Goal: Information Seeking & Learning: Learn about a topic

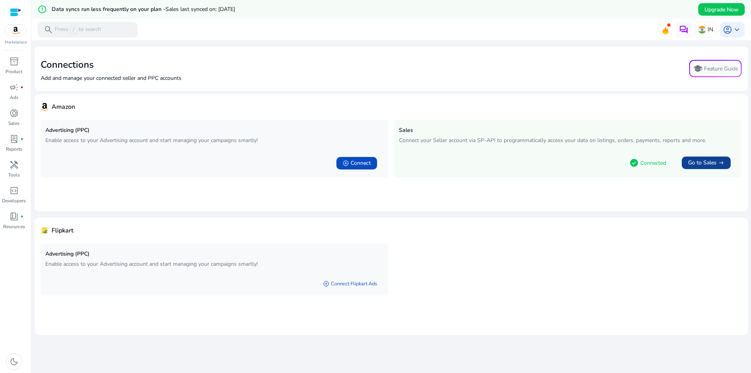
click at [690, 159] on span "Go to Sales" at bounding box center [702, 163] width 29 height 8
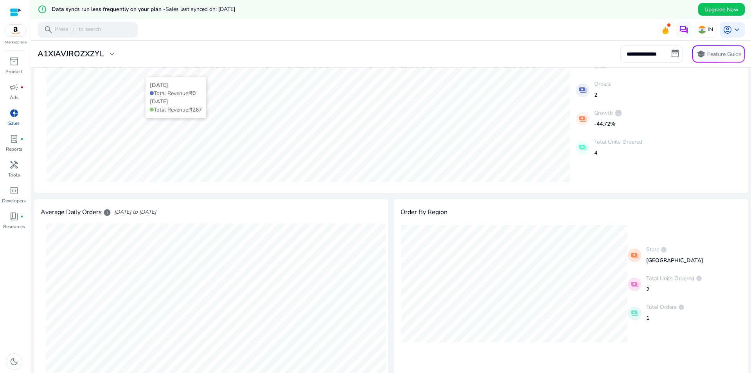
scroll to position [35, 0]
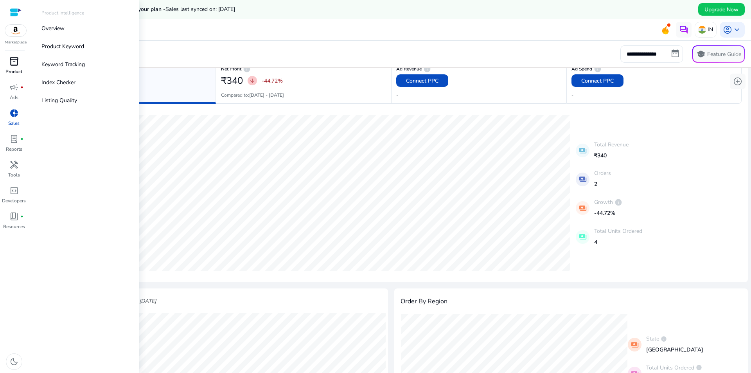
click at [14, 59] on span "inventory_2" at bounding box center [13, 61] width 9 height 9
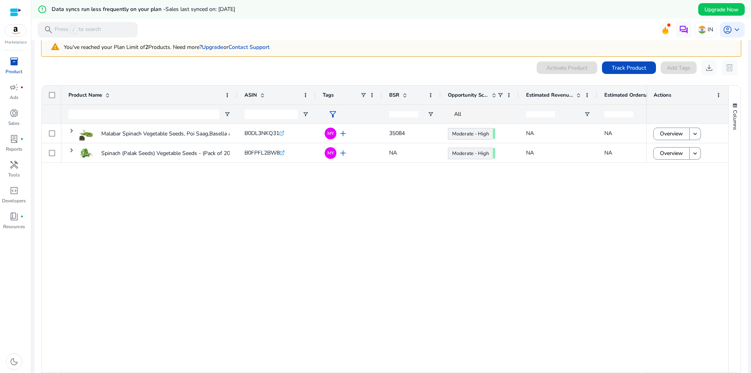
scroll to position [60, 0]
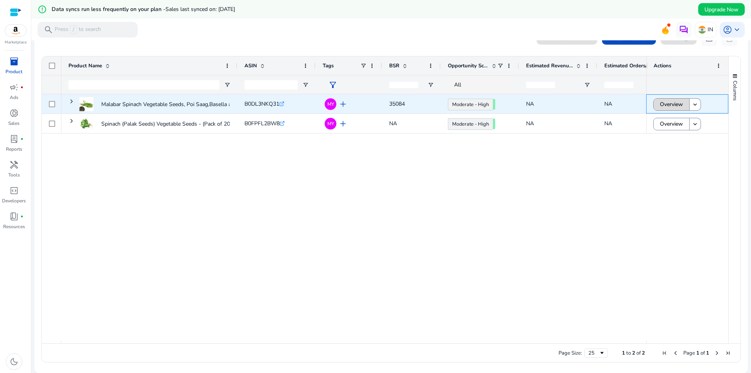
click at [679, 104] on span "Overview" at bounding box center [671, 104] width 23 height 16
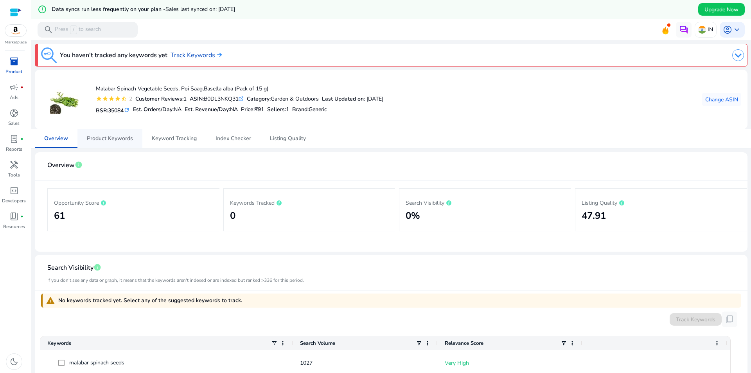
click at [117, 136] on span "Product Keywords" at bounding box center [110, 138] width 46 height 5
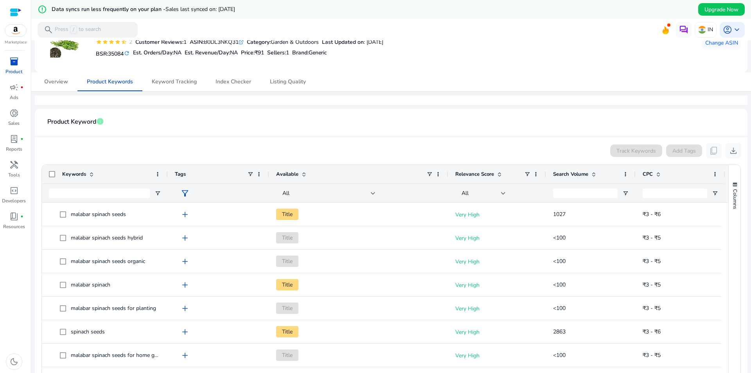
scroll to position [39, 0]
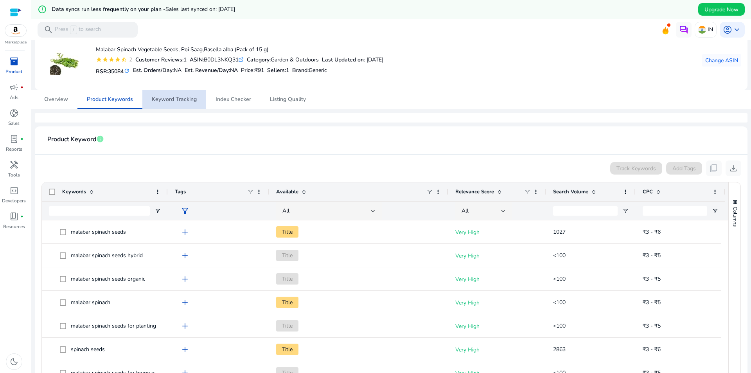
click at [192, 97] on span "Keyword Tracking" at bounding box center [174, 99] width 45 height 5
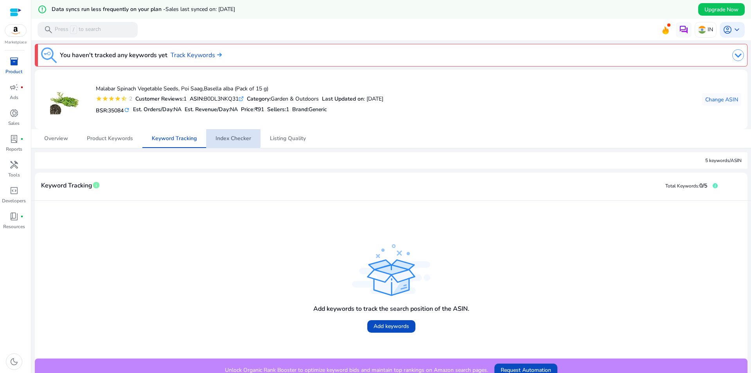
click at [224, 137] on span "Index Checker" at bounding box center [233, 138] width 36 height 5
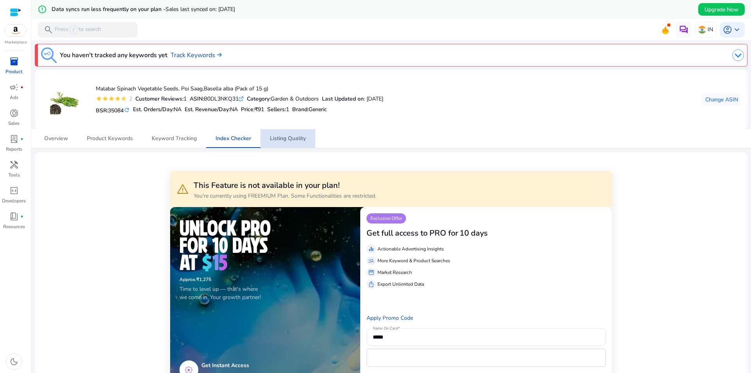
click at [306, 144] on link "Listing Quality" at bounding box center [287, 138] width 55 height 19
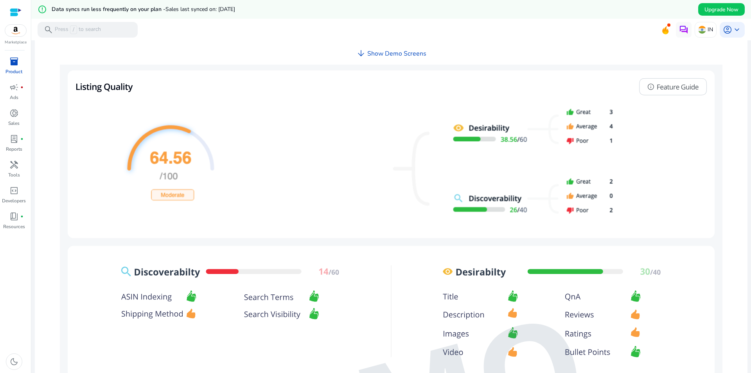
scroll to position [378, 0]
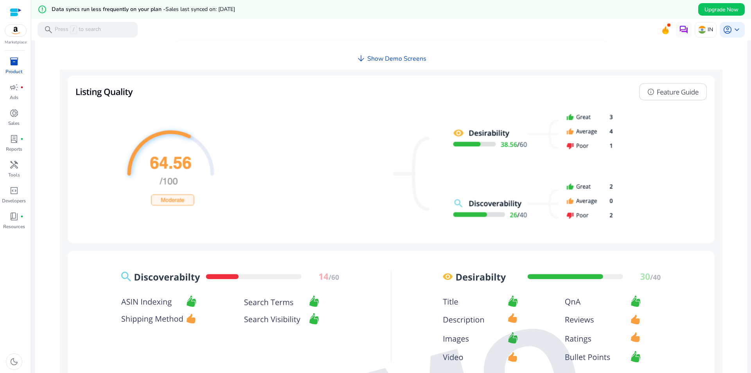
click at [372, 57] on h4 "Show Demo Screens" at bounding box center [396, 58] width 59 height 7
click at [384, 59] on h4 "Show Demo Screens" at bounding box center [396, 58] width 59 height 7
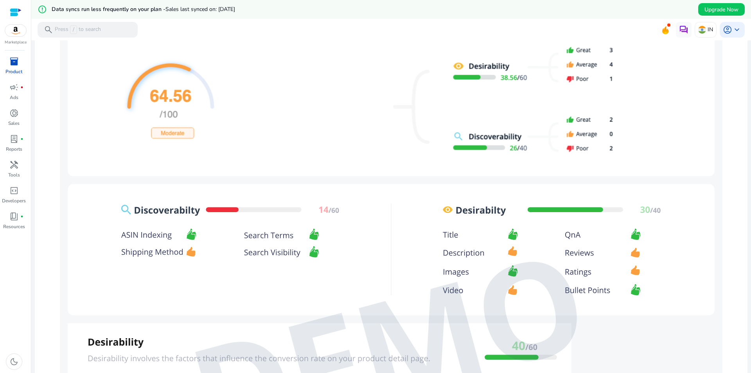
scroll to position [448, 0]
